Goal: Transaction & Acquisition: Purchase product/service

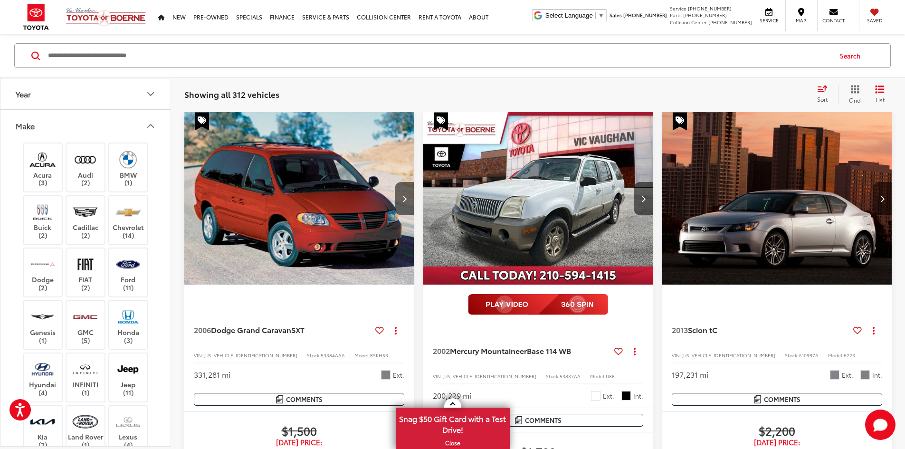
scroll to position [715, 0]
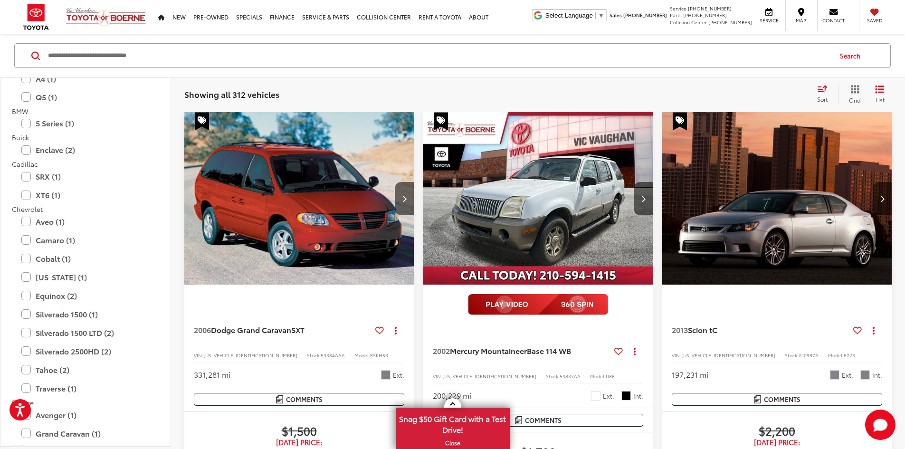
click at [319, 57] on input "Search by Make, Model, or Keyword" at bounding box center [439, 55] width 784 height 23
paste input "*******"
type input "*******"
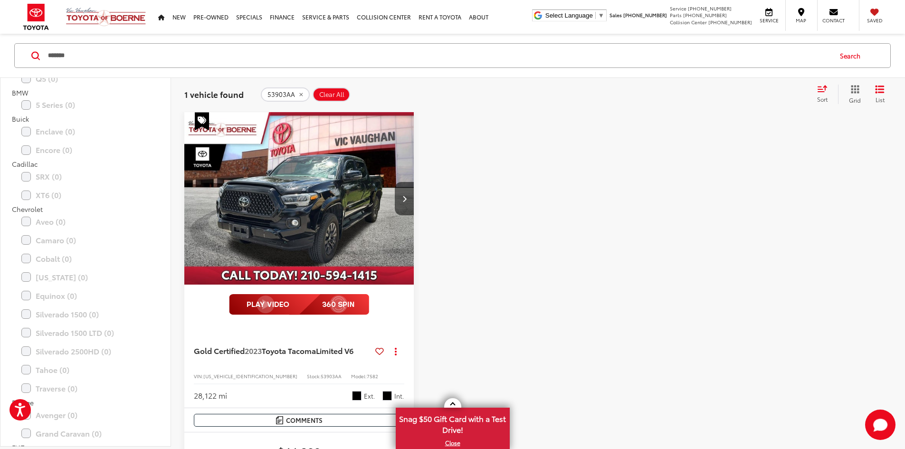
click at [265, 178] on img "2023 Toyota Tacoma Limited V6 0" at bounding box center [299, 198] width 231 height 173
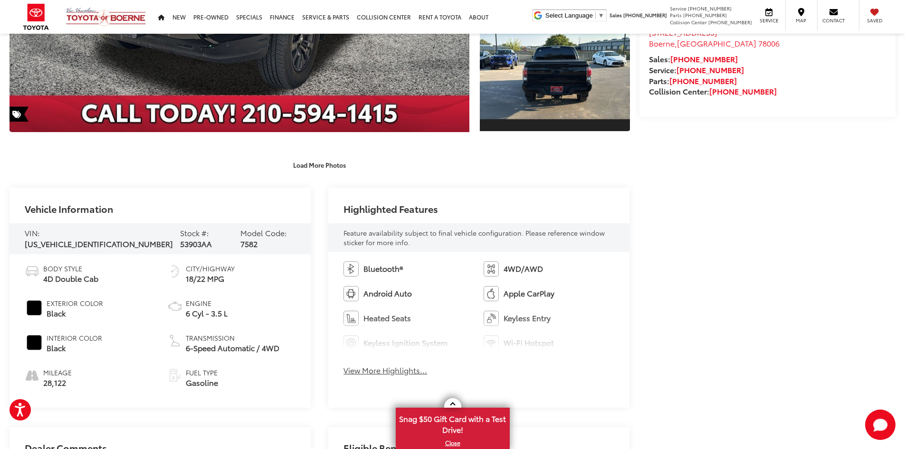
drag, startPoint x: 733, startPoint y: 154, endPoint x: 732, endPoint y: 231, distance: 77.0
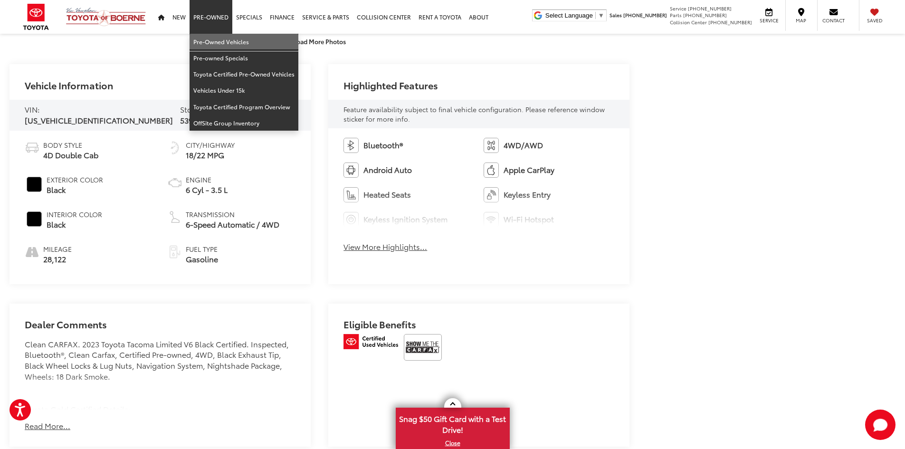
click at [216, 39] on link "Pre-Owned Vehicles" at bounding box center [244, 42] width 109 height 16
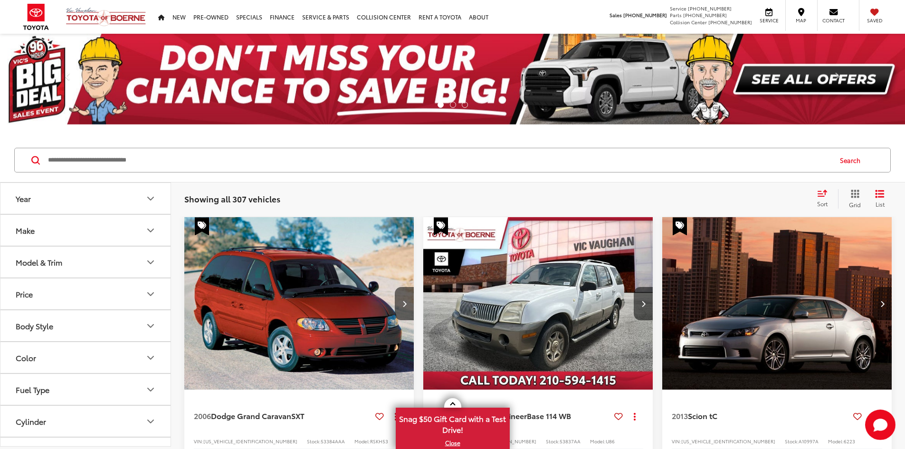
click at [108, 227] on button "Make" at bounding box center [85, 230] width 171 height 31
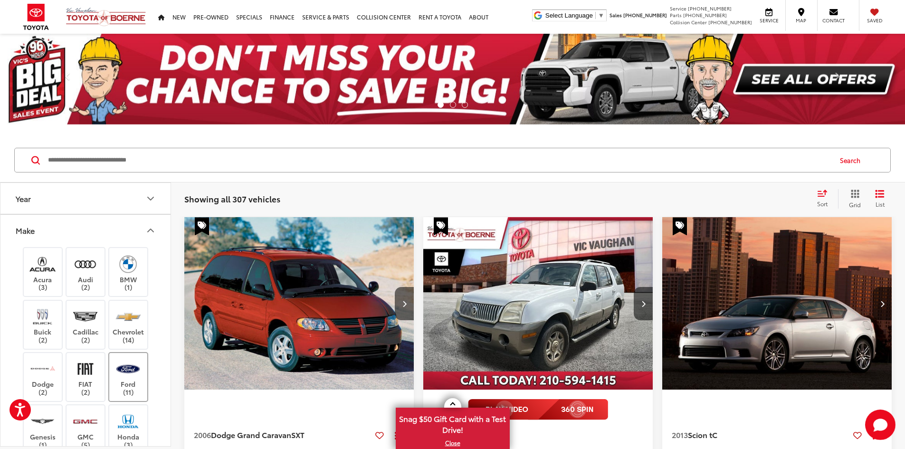
click at [124, 382] on label "Ford (11)" at bounding box center [128, 377] width 38 height 38
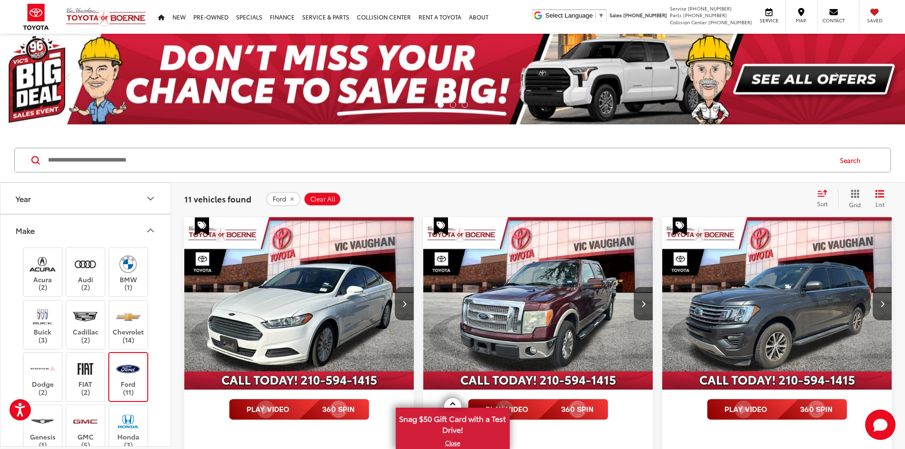
click at [819, 197] on div "Sort" at bounding box center [825, 198] width 26 height 19
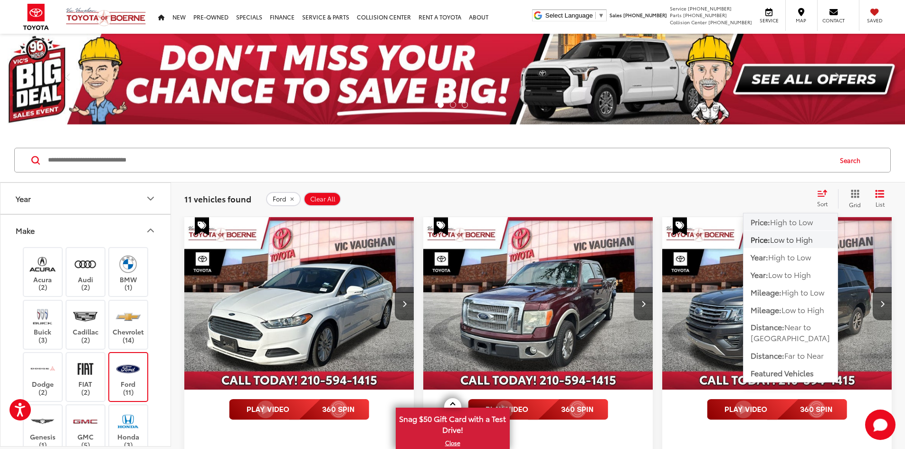
click at [784, 218] on span "High to Low" at bounding box center [791, 221] width 43 height 11
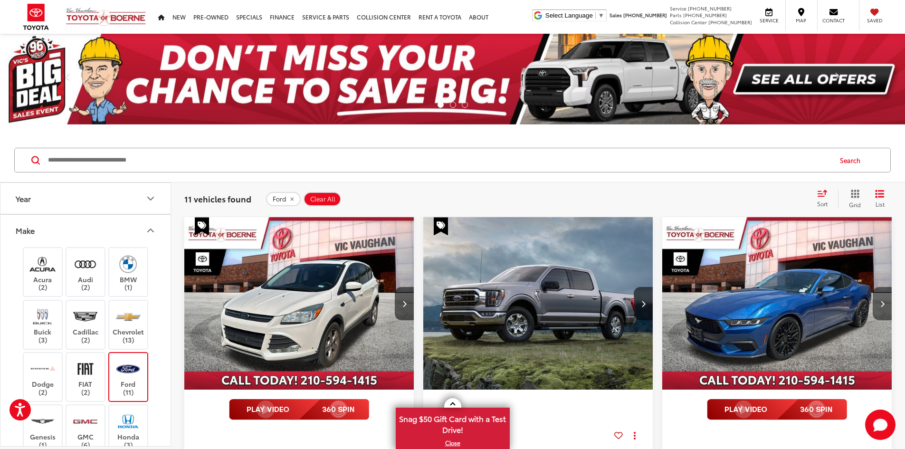
drag, startPoint x: 710, startPoint y: 224, endPoint x: 708, endPoint y: 273, distance: 49.4
drag, startPoint x: 708, startPoint y: 313, endPoint x: 715, endPoint y: 342, distance: 30.8
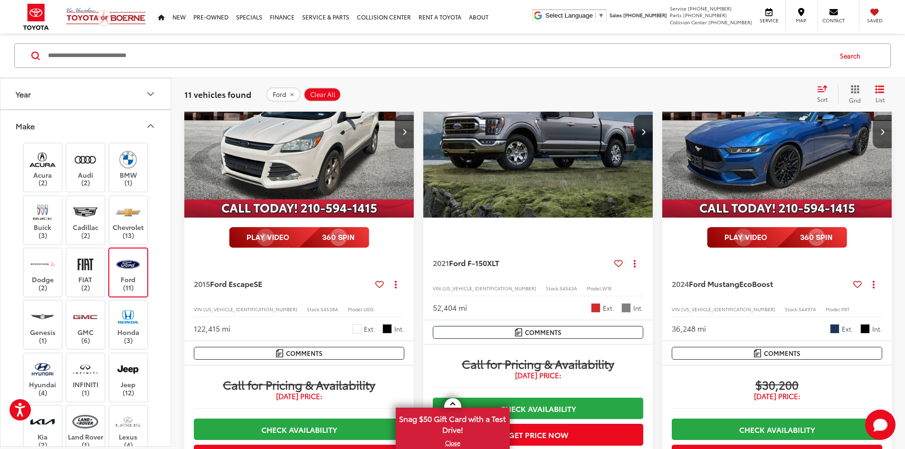
scroll to position [180, 0]
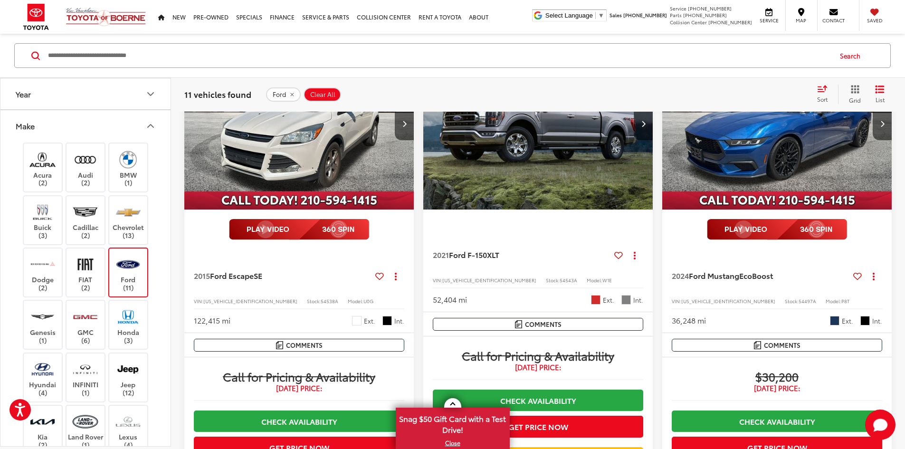
drag, startPoint x: 719, startPoint y: 402, endPoint x: 716, endPoint y: 429, distance: 26.8
